Goal: Transaction & Acquisition: Purchase product/service

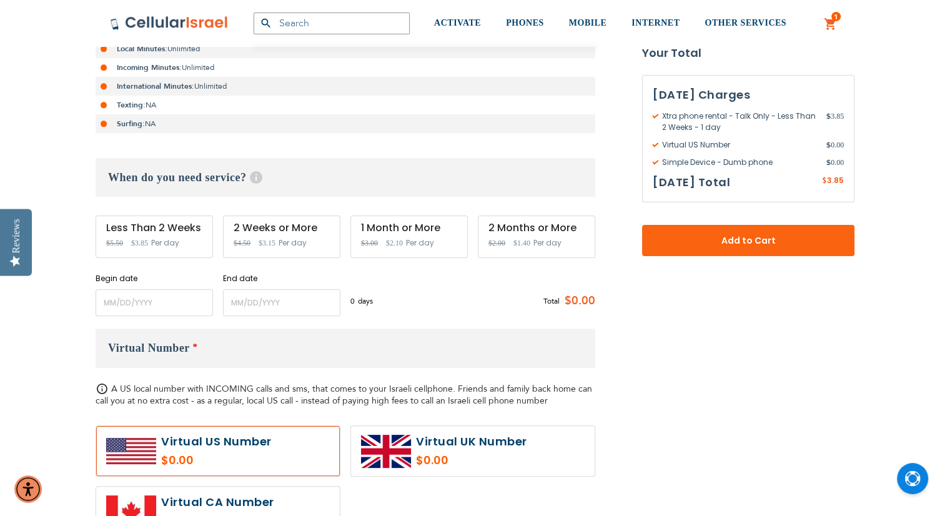
scroll to position [292, 0]
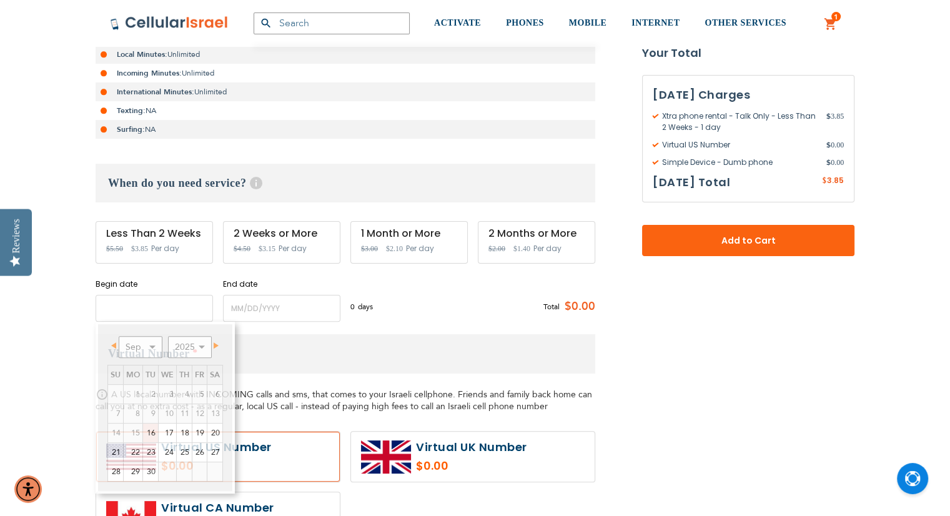
click at [131, 306] on input "name" at bounding box center [154, 308] width 117 height 27
click at [116, 452] on link "21" at bounding box center [115, 452] width 15 height 19
type input "[DATE]"
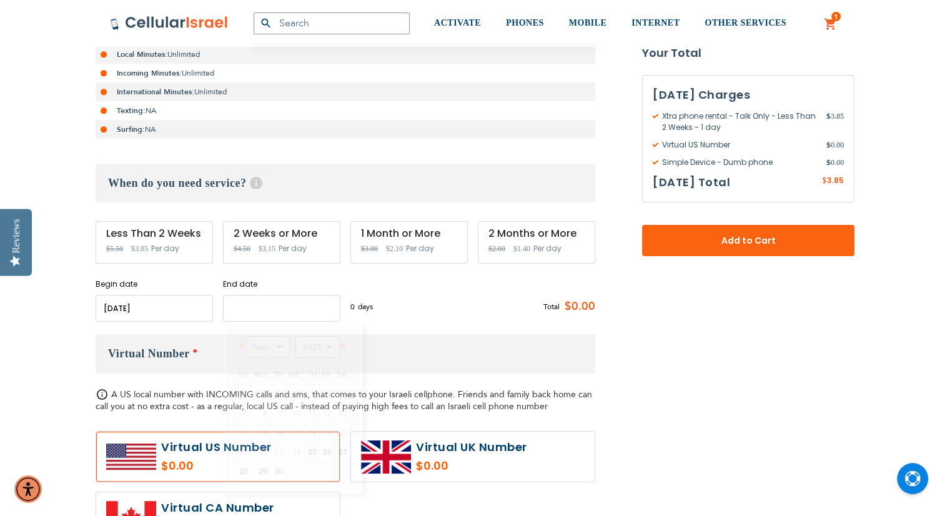
click at [244, 302] on input "name" at bounding box center [281, 308] width 117 height 27
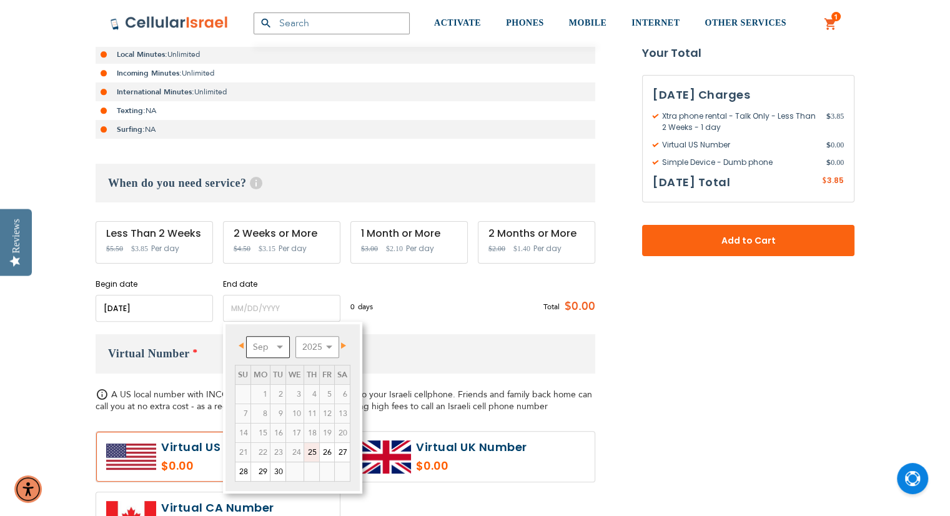
click at [281, 342] on select "Sep Oct Nov Dec" at bounding box center [268, 347] width 44 height 22
click at [329, 392] on link "3" at bounding box center [327, 394] width 14 height 19
type input "[DATE]"
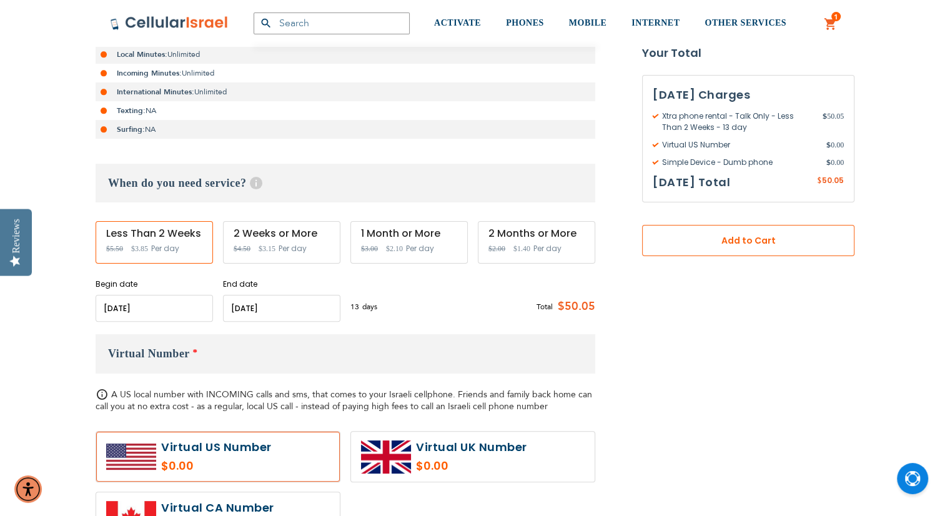
click at [766, 239] on span "Add to Cart" at bounding box center [749, 240] width 130 height 13
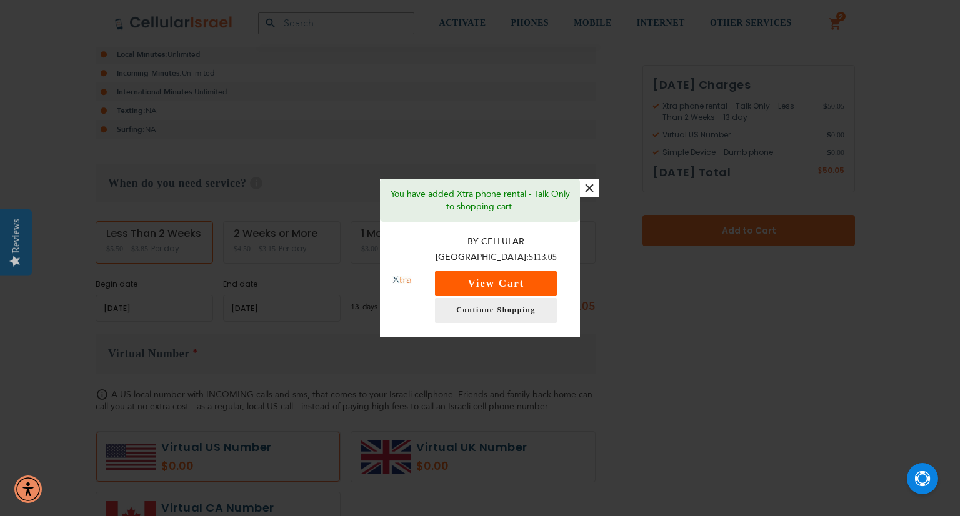
click at [502, 281] on button "View Cart" at bounding box center [496, 283] width 122 height 25
